Goal: Find specific page/section: Find specific page/section

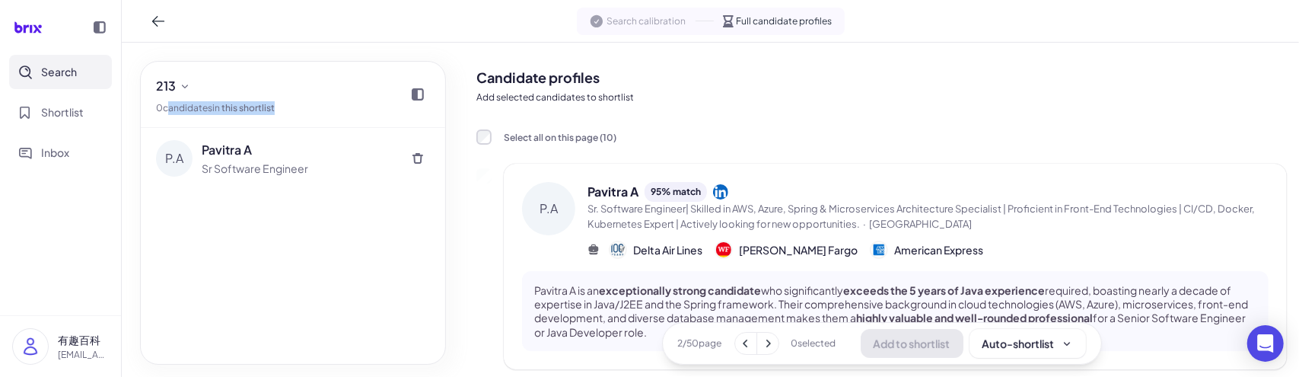
scroll to position [304, 0]
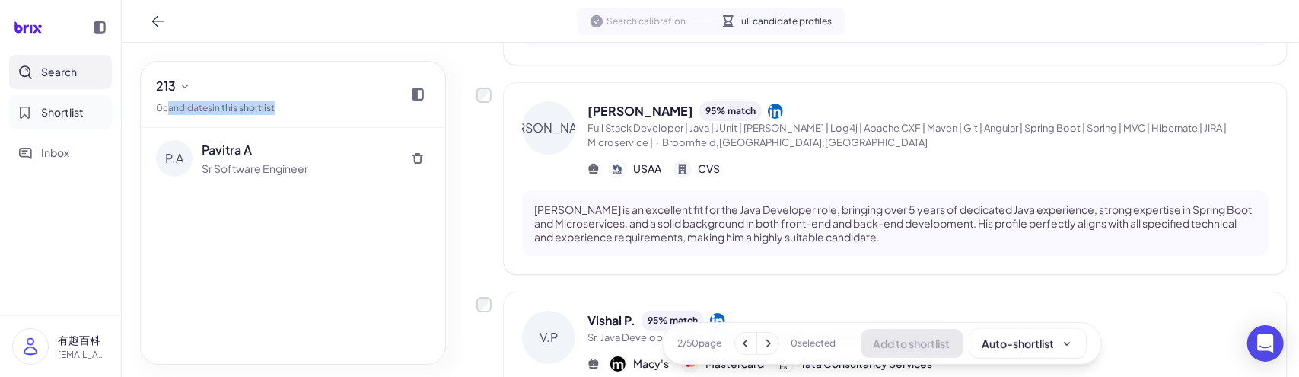
click at [36, 106] on button "Shortlist" at bounding box center [60, 112] width 103 height 34
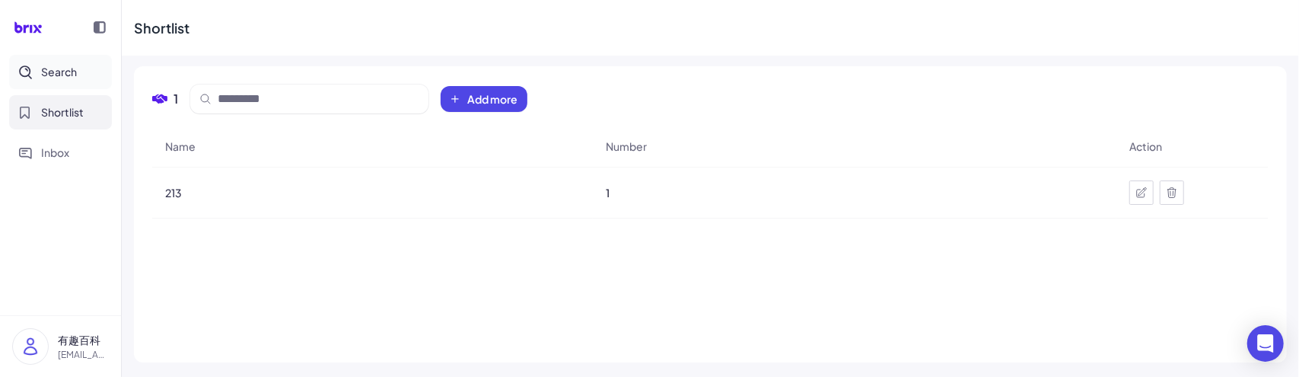
click at [58, 78] on span "Search" at bounding box center [59, 72] width 36 height 16
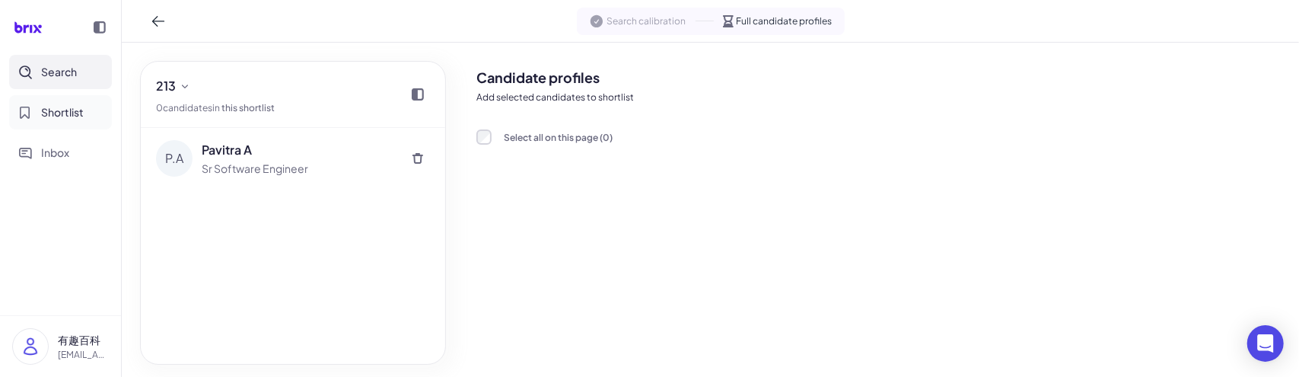
click at [58, 100] on button "Shortlist" at bounding box center [60, 112] width 103 height 34
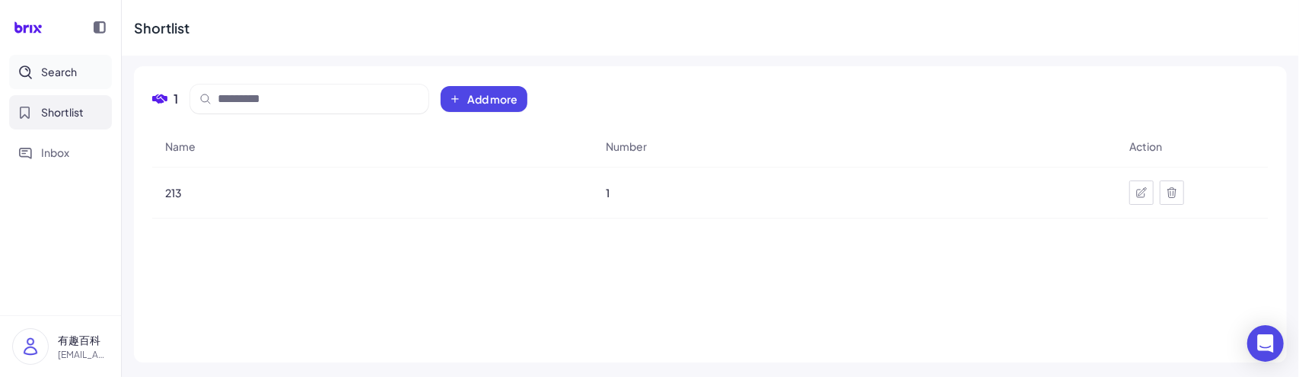
click at [61, 72] on span "Search" at bounding box center [59, 72] width 36 height 16
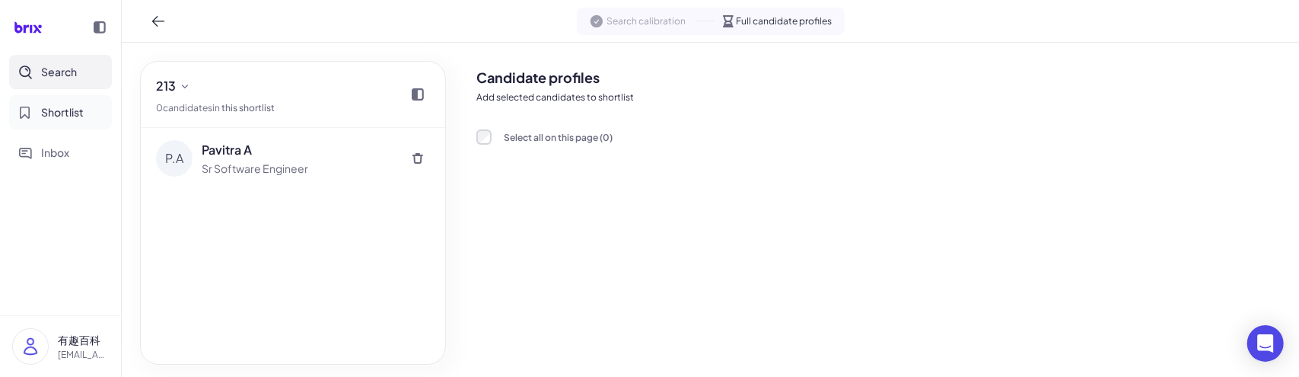
click at [61, 110] on span "Shortlist" at bounding box center [62, 112] width 43 height 16
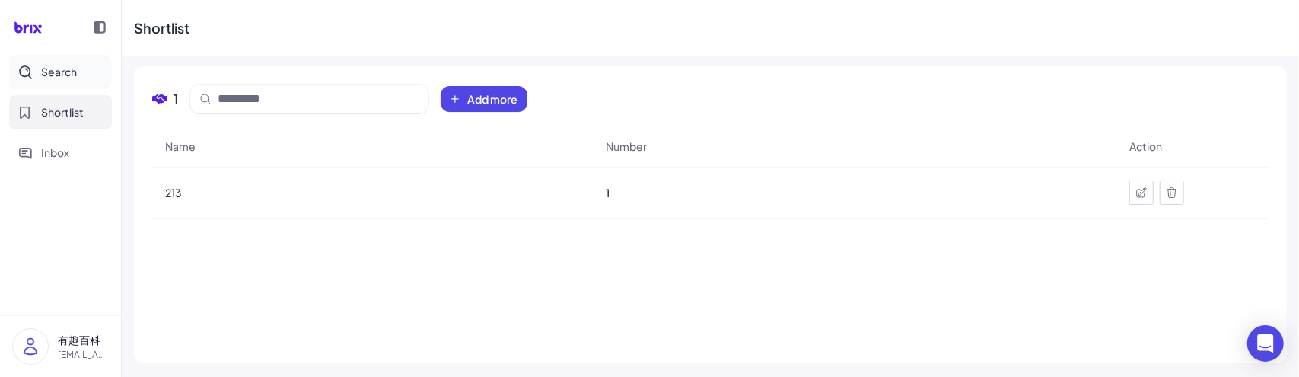
click at [63, 80] on button "Search" at bounding box center [60, 72] width 103 height 34
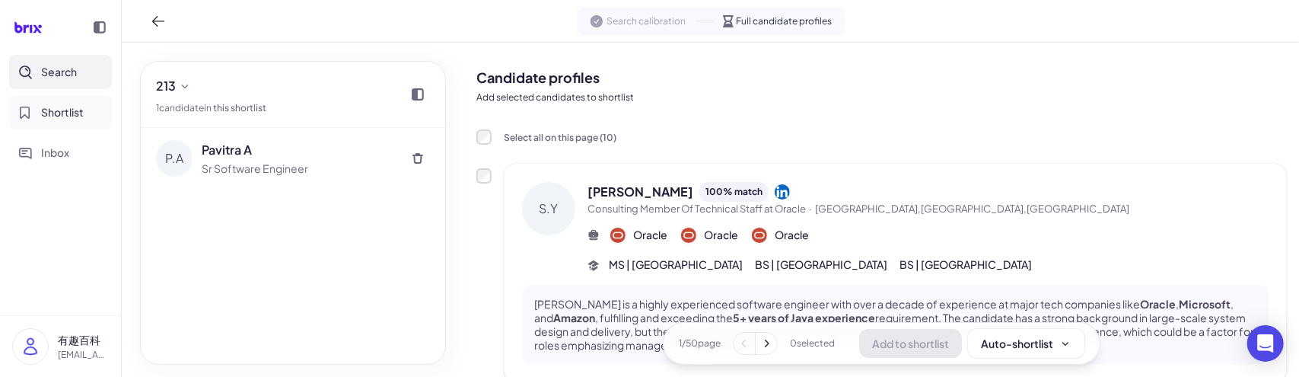
click at [67, 118] on span "Shortlist" at bounding box center [62, 112] width 43 height 16
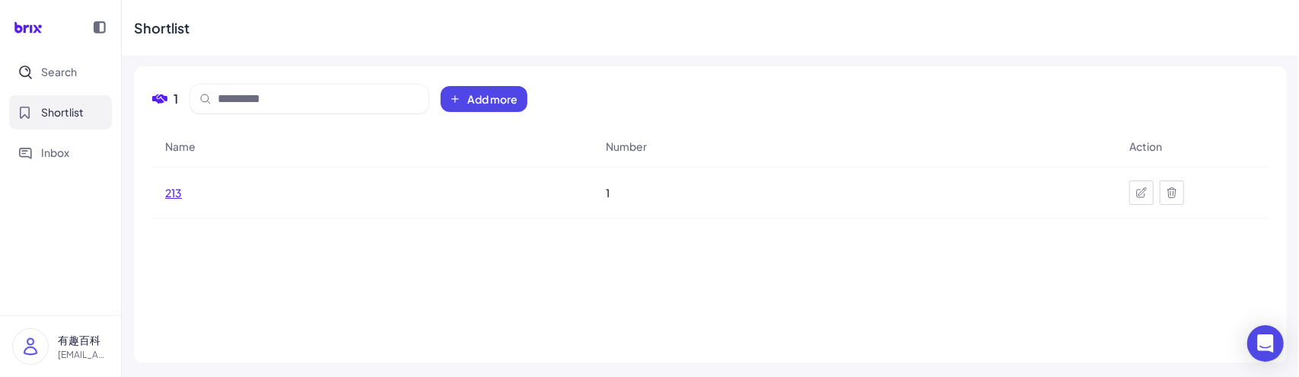
click at [177, 190] on span "213" at bounding box center [173, 192] width 17 height 15
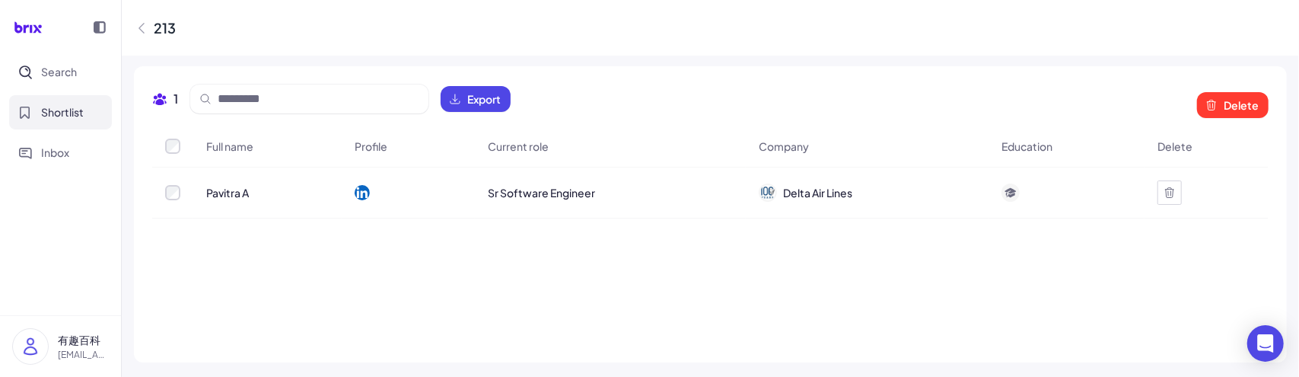
click at [1182, 192] on div at bounding box center [1169, 192] width 24 height 24
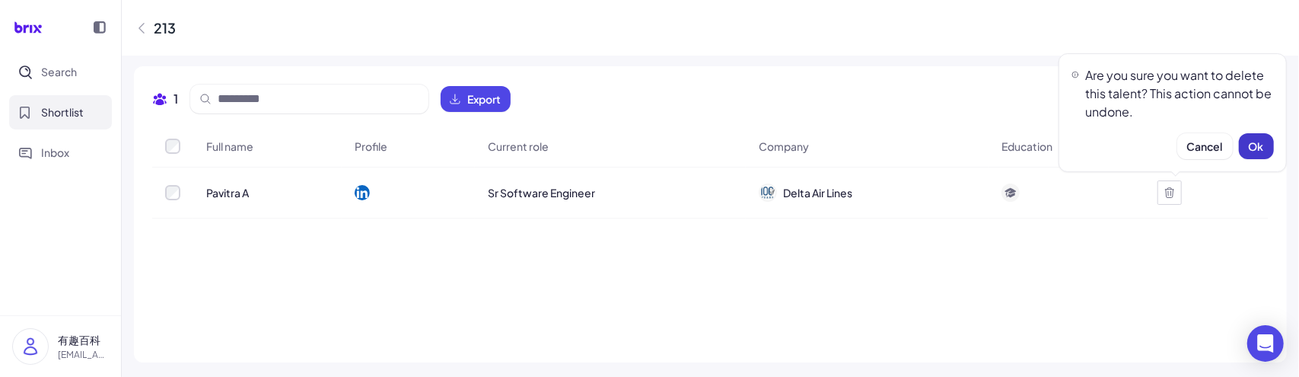
click at [1240, 148] on button "Ok" at bounding box center [1256, 146] width 35 height 26
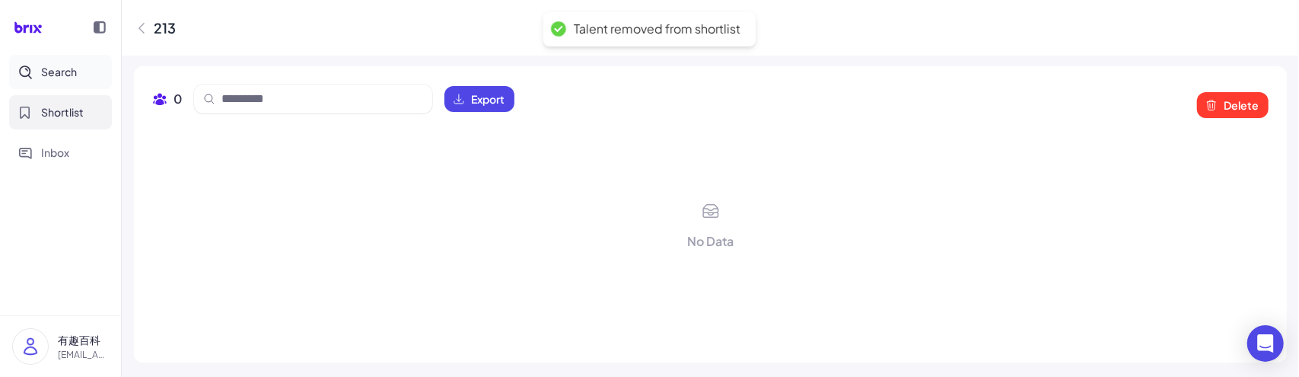
click at [67, 69] on span "Search" at bounding box center [59, 72] width 36 height 16
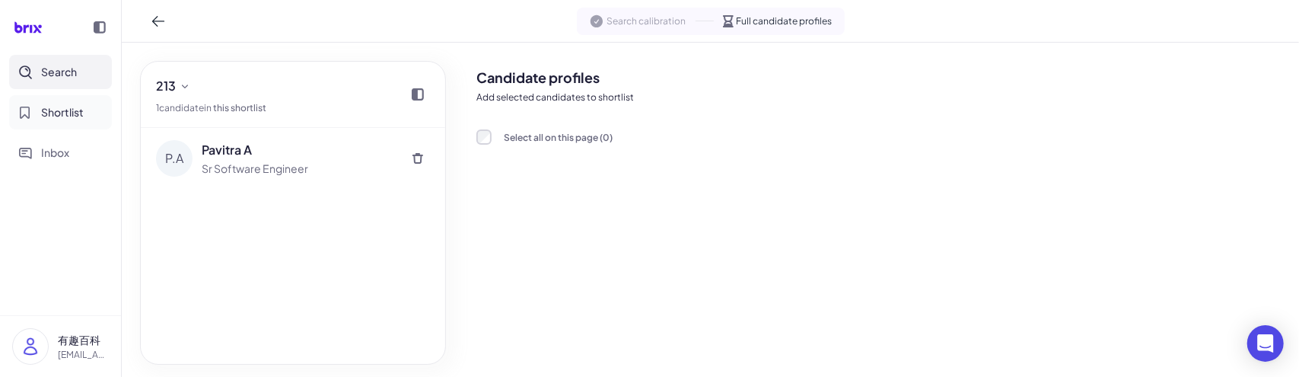
click at [60, 110] on span "Shortlist" at bounding box center [62, 112] width 43 height 16
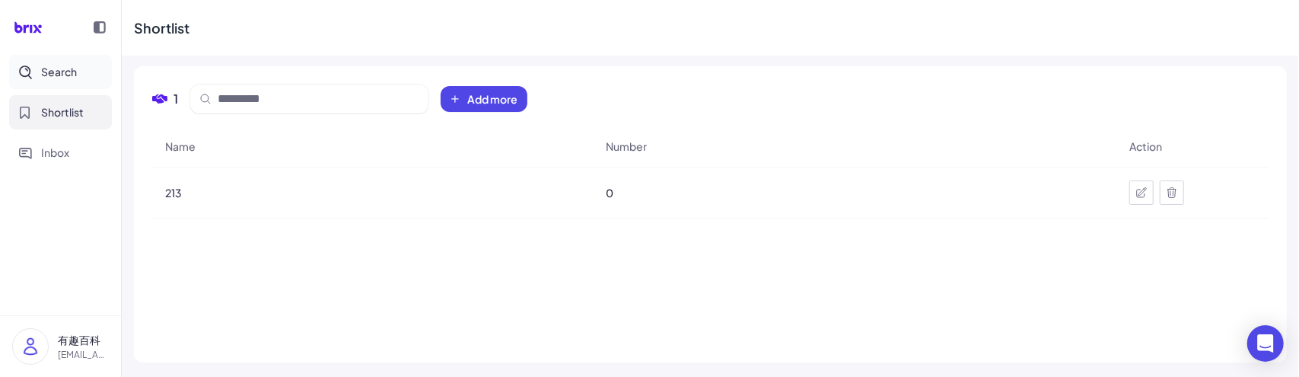
click at [81, 75] on button "Search" at bounding box center [60, 72] width 103 height 34
